Goal: Check status

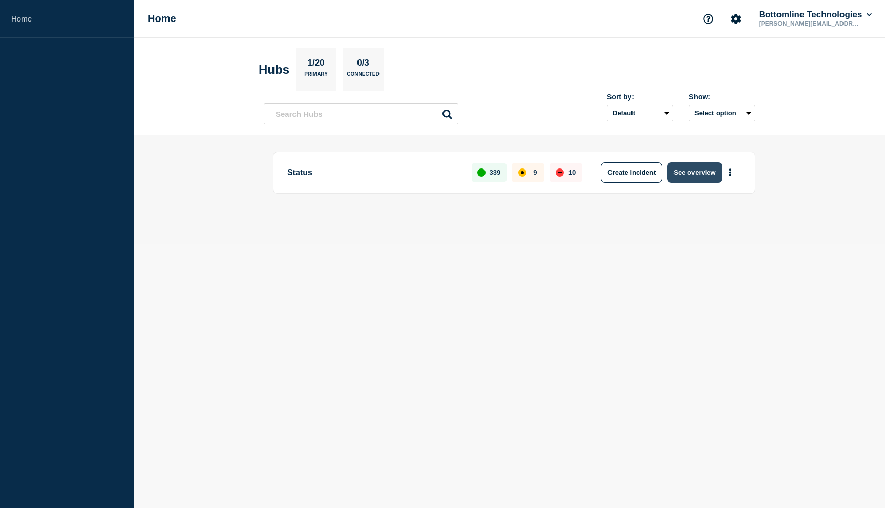
click at [705, 175] on button "See overview" at bounding box center [694, 172] width 54 height 20
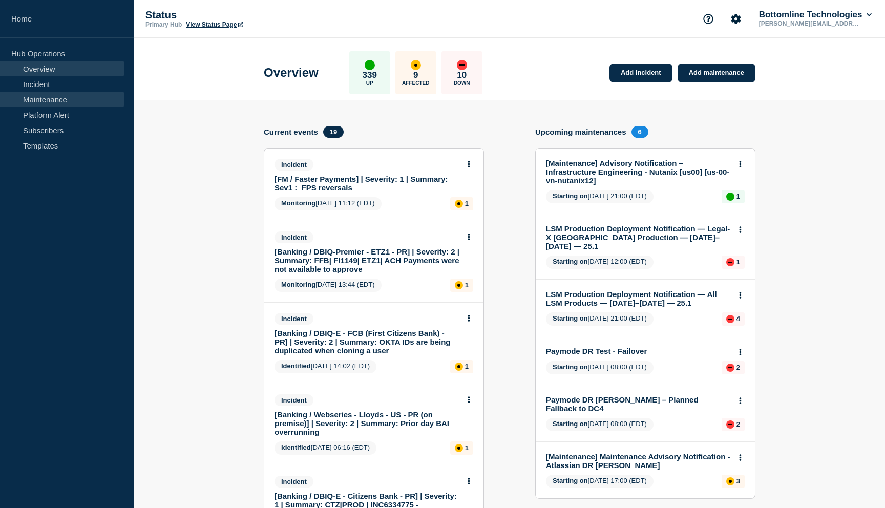
click at [73, 103] on link "Maintenance" at bounding box center [62, 99] width 124 height 15
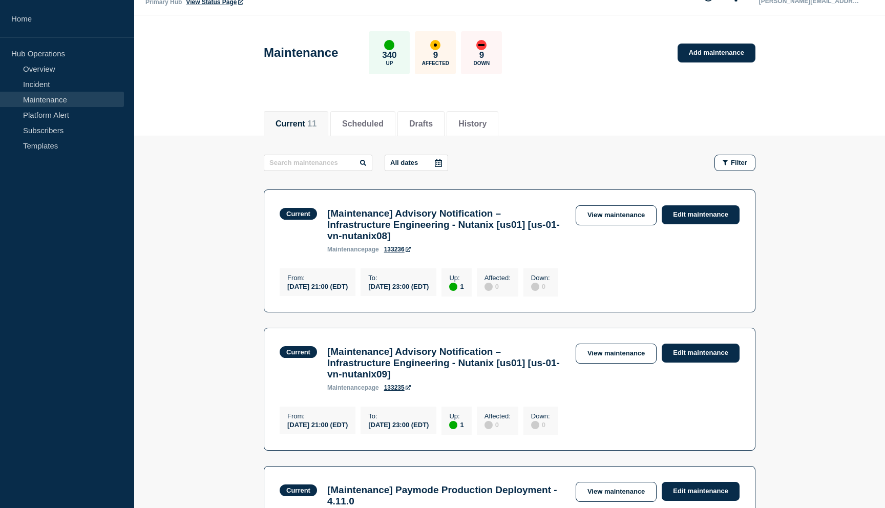
scroll to position [26, 0]
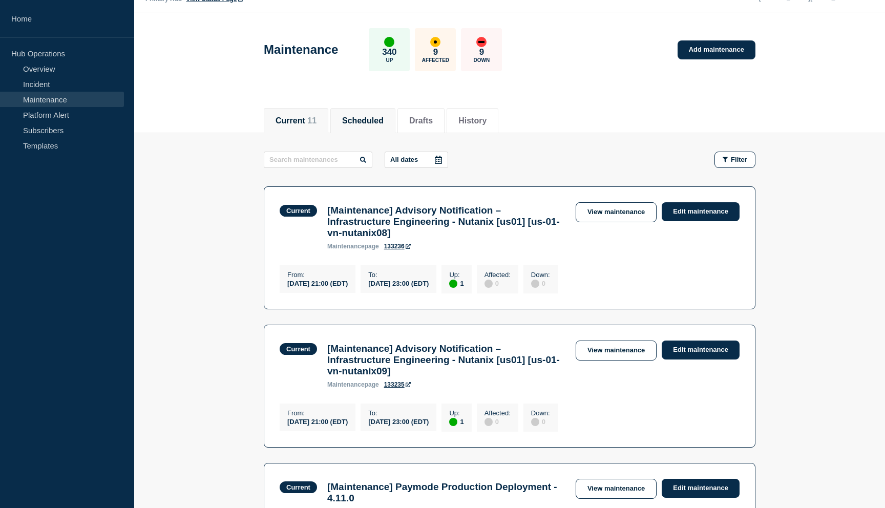
click at [374, 116] on button "Scheduled" at bounding box center [362, 120] width 41 height 9
click at [302, 127] on li "Current 11" at bounding box center [296, 120] width 65 height 25
